Goal: Task Accomplishment & Management: Understand process/instructions

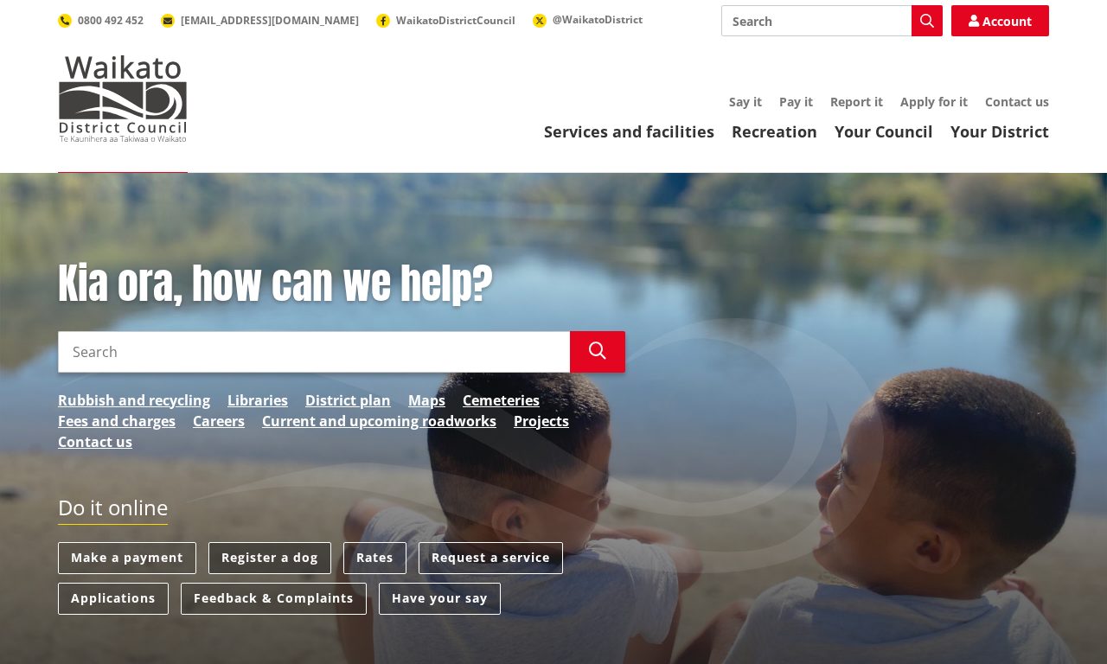
click at [270, 558] on link "Register a dog" at bounding box center [270, 558] width 123 height 32
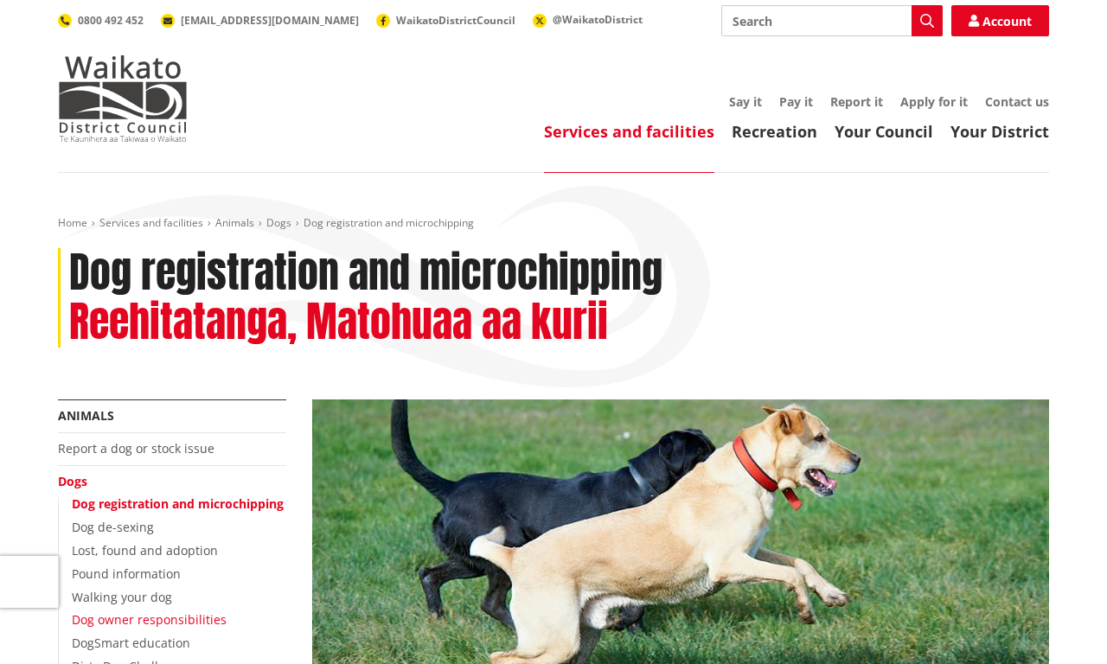
click at [149, 619] on link "Dog owner responsibilities" at bounding box center [149, 620] width 155 height 16
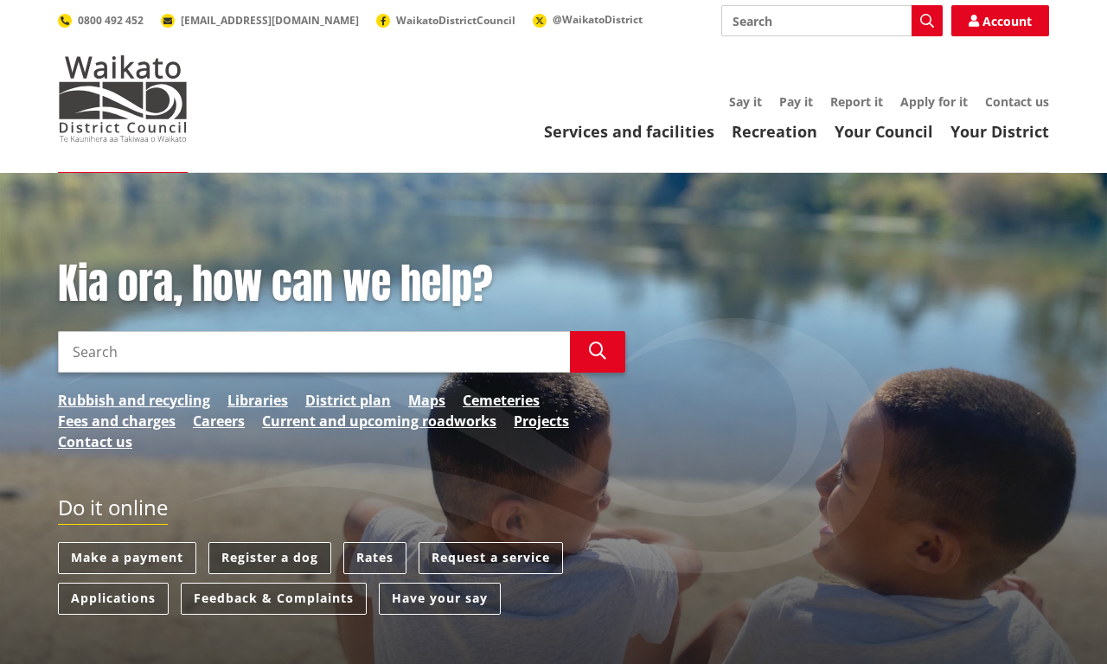
click at [270, 558] on link "Register a dog" at bounding box center [270, 558] width 123 height 32
